Goal: Task Accomplishment & Management: Use online tool/utility

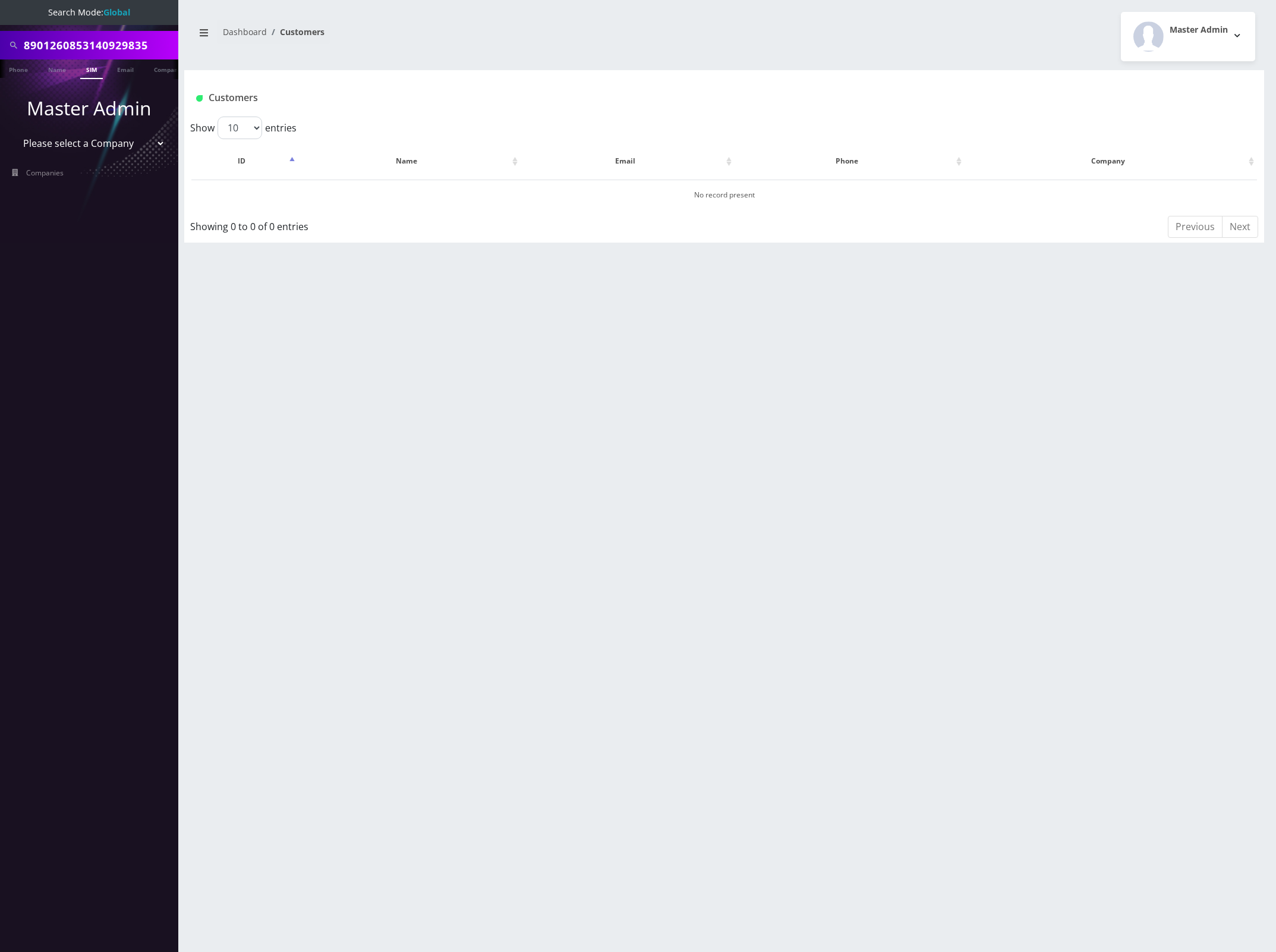
click at [590, 90] on div "Customers" at bounding box center [635, 98] width 896 height 19
click at [85, 39] on input "8901260853140929835" at bounding box center [99, 45] width 152 height 23
paste input "40497131230830"
type input "8901240497131230830"
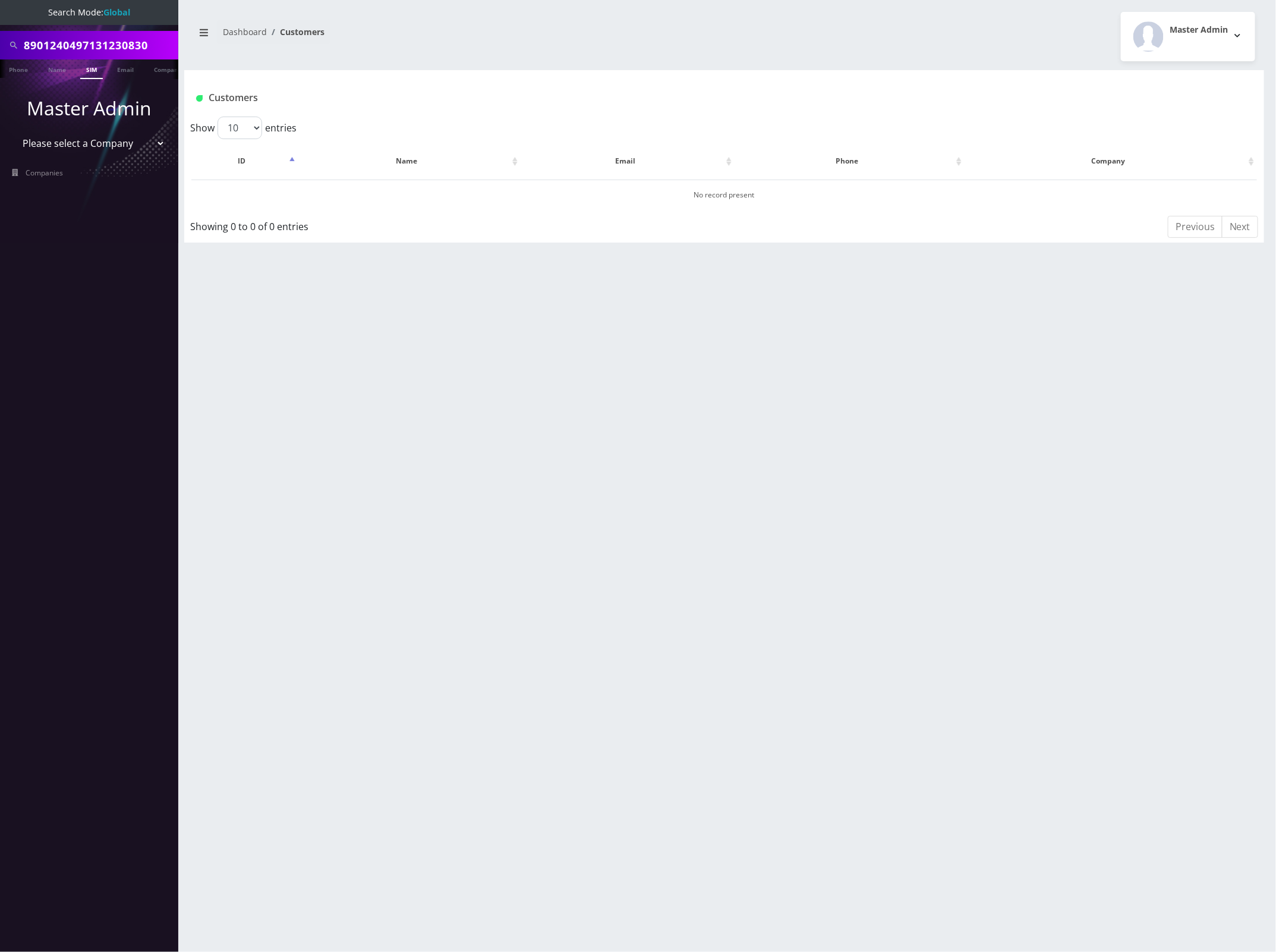
click at [90, 69] on link "SIM" at bounding box center [91, 69] width 23 height 19
click at [108, 40] on input "8901240497131230830" at bounding box center [99, 45] width 152 height 23
paste input "60853140336569"
type input "8901260853140336569"
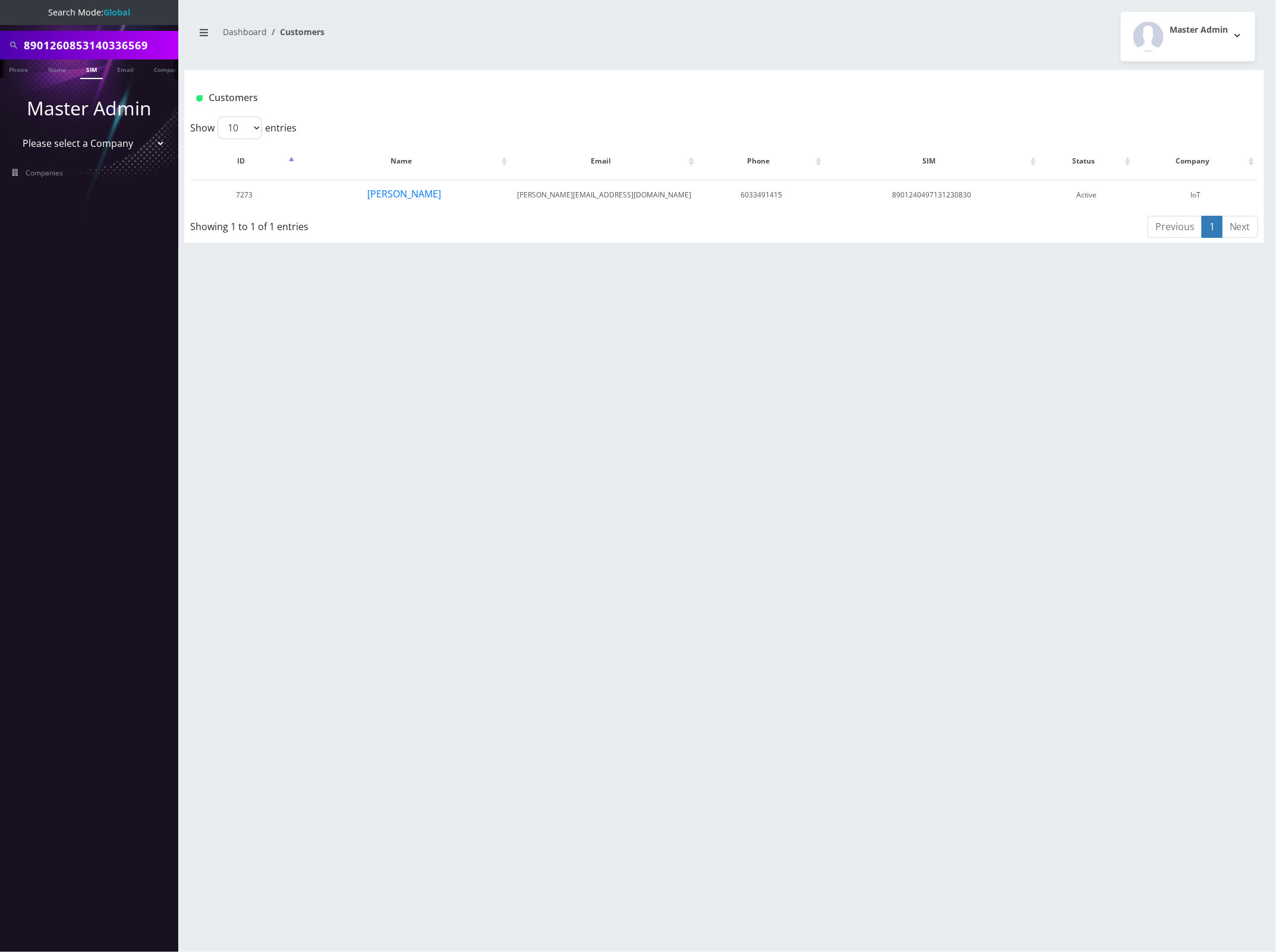
click at [94, 69] on link "SIM" at bounding box center [91, 69] width 23 height 19
